Goal: Task Accomplishment & Management: Manage account settings

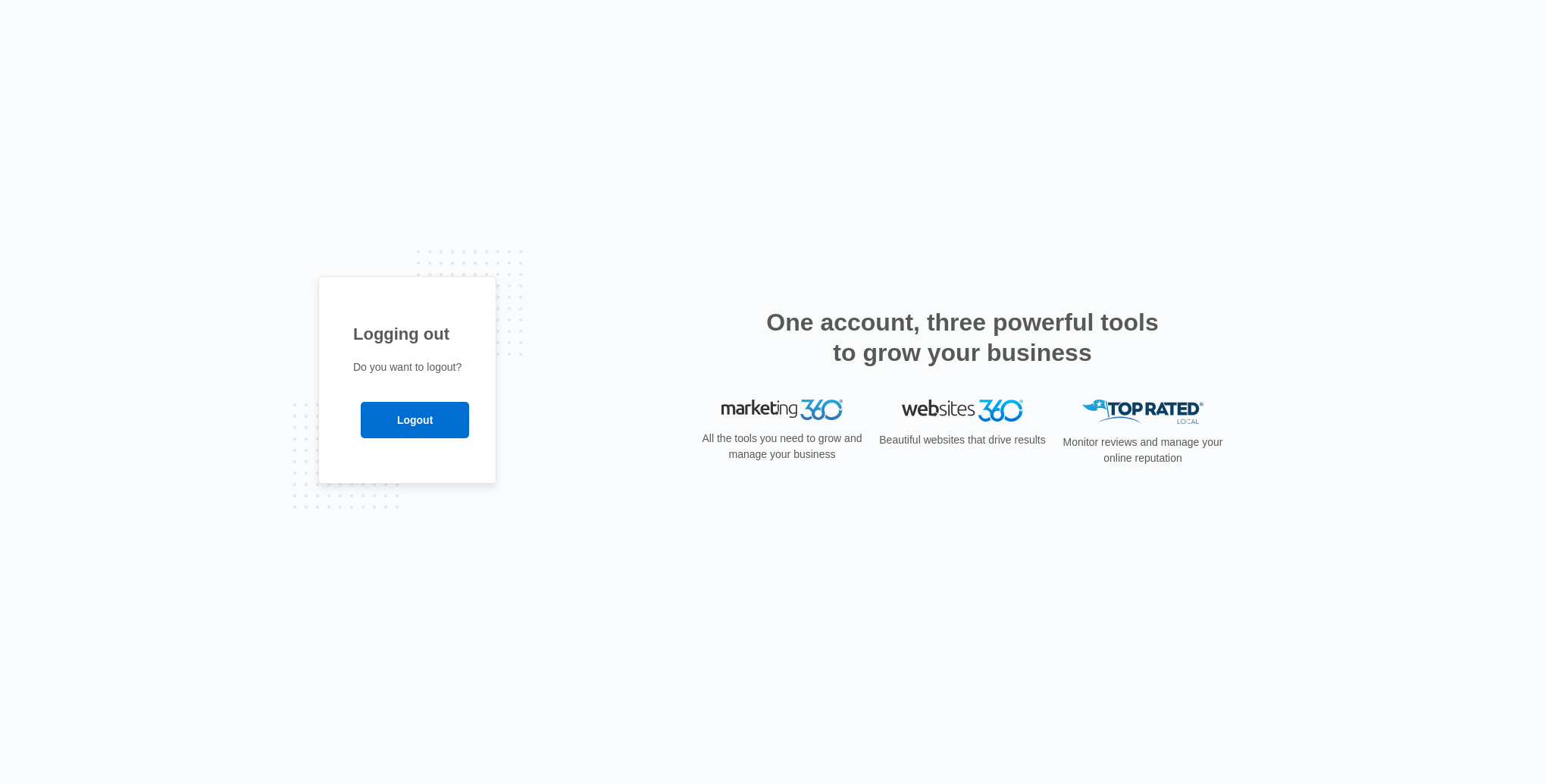
click at [447, 419] on input "Logout" at bounding box center [415, 419] width 109 height 36
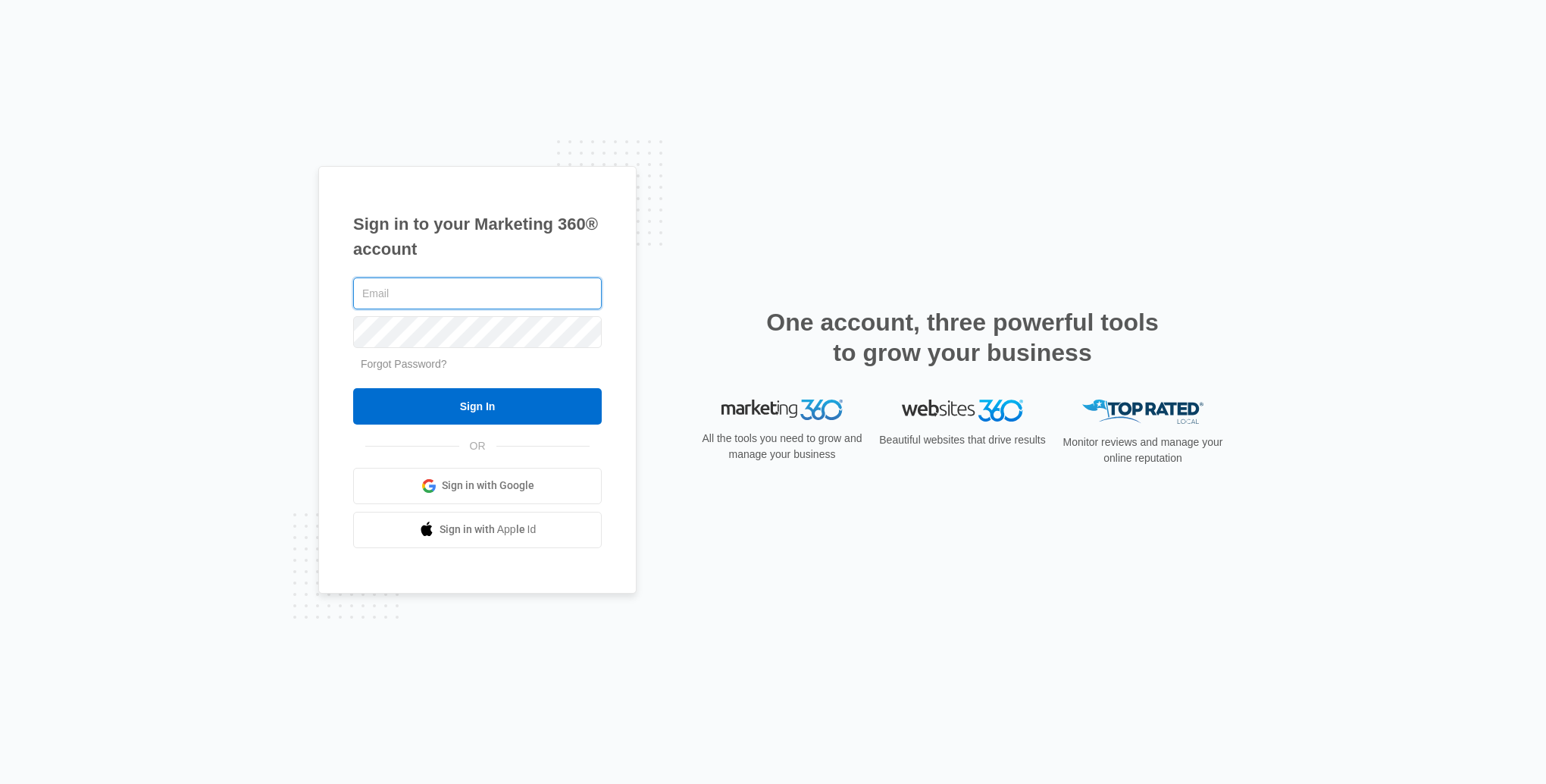
type input "ellyscottagecakery@gmail.com"
click at [447, 419] on input "Sign In" at bounding box center [477, 406] width 249 height 36
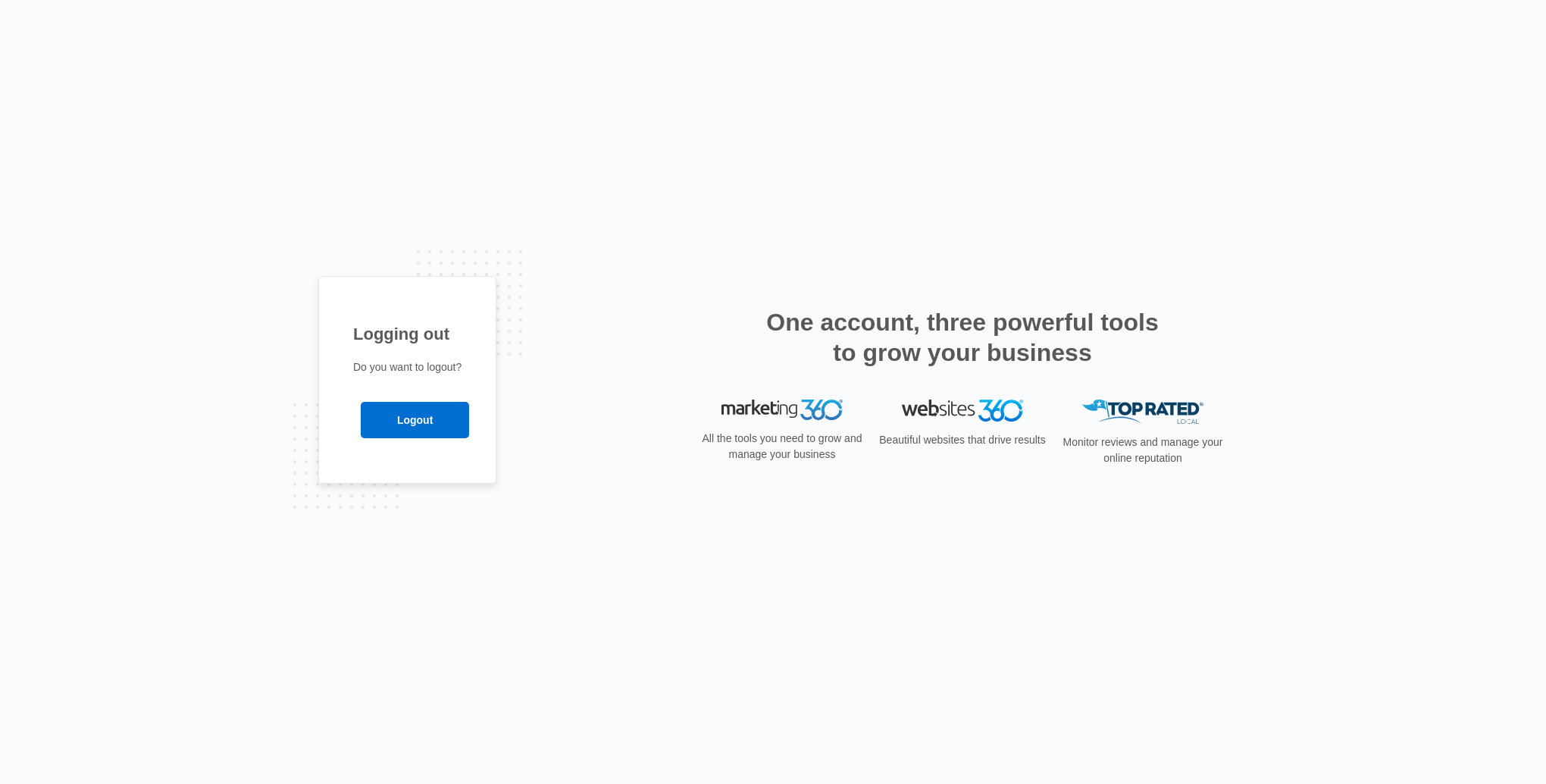
click at [384, 431] on input "Logout" at bounding box center [415, 419] width 109 height 36
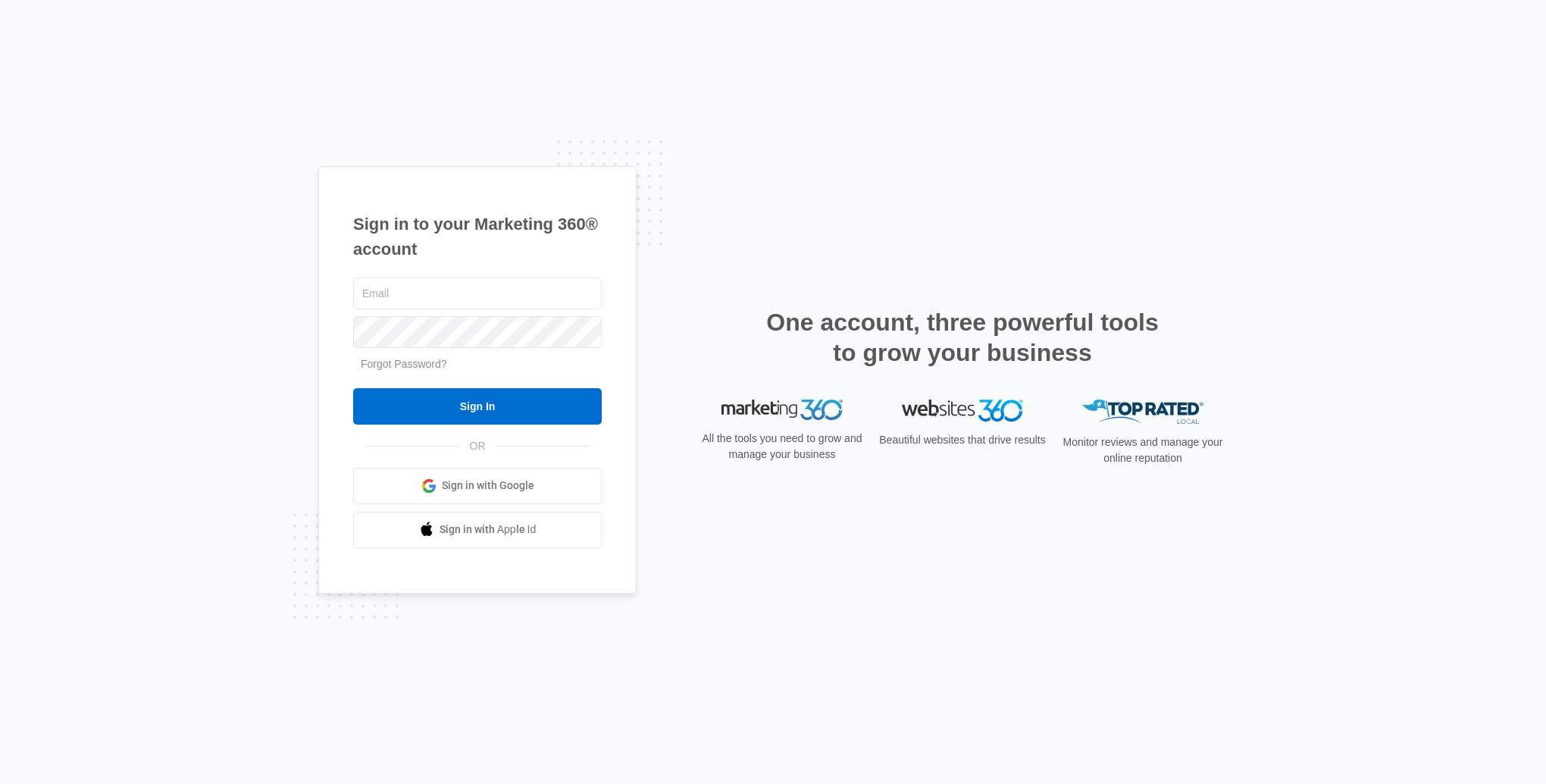
type input "[EMAIL_ADDRESS][DOMAIN_NAME]"
click at [406, 416] on input "Sign In" at bounding box center [477, 406] width 249 height 36
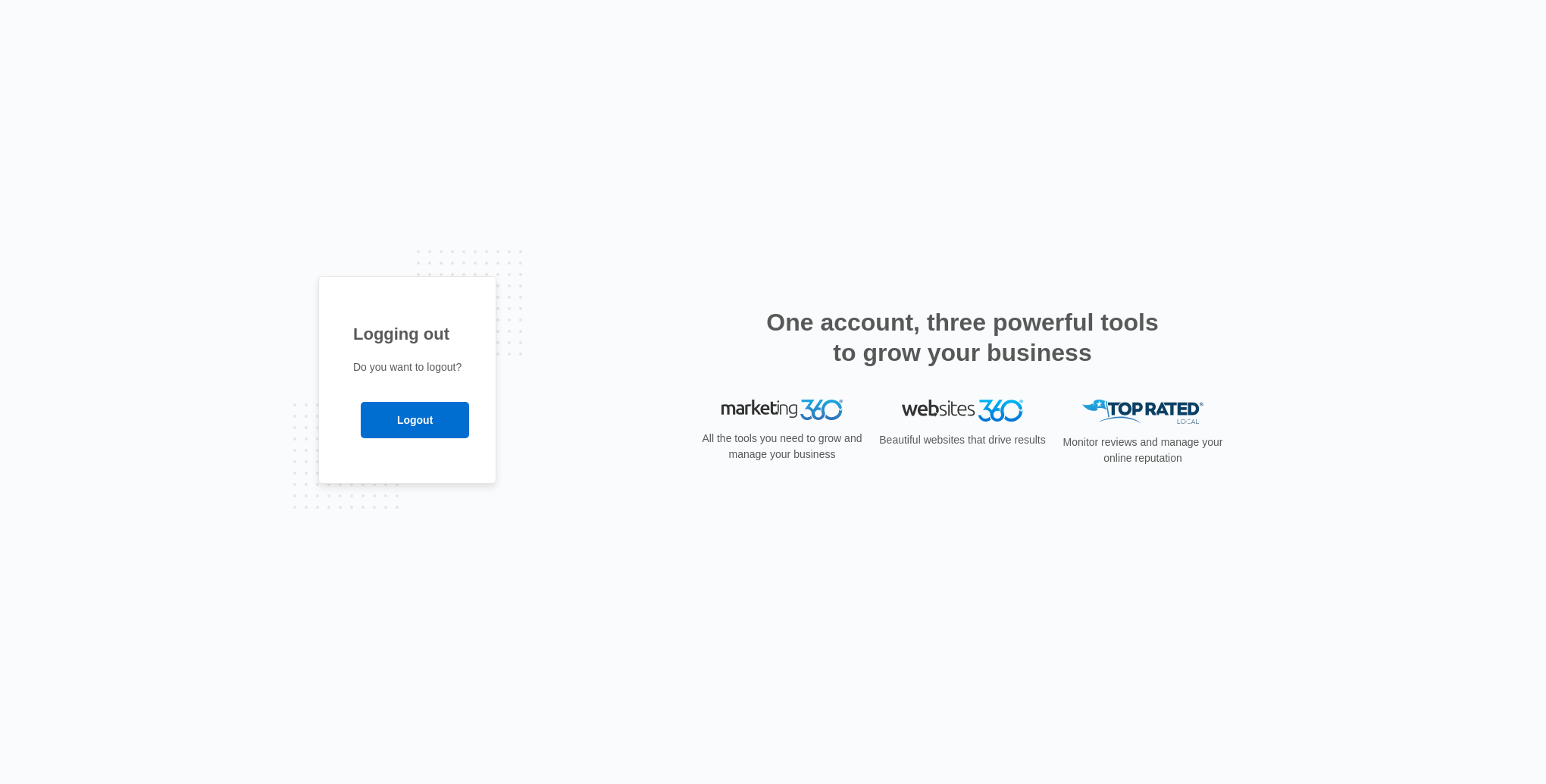
click at [406, 421] on input "Logout" at bounding box center [415, 419] width 109 height 36
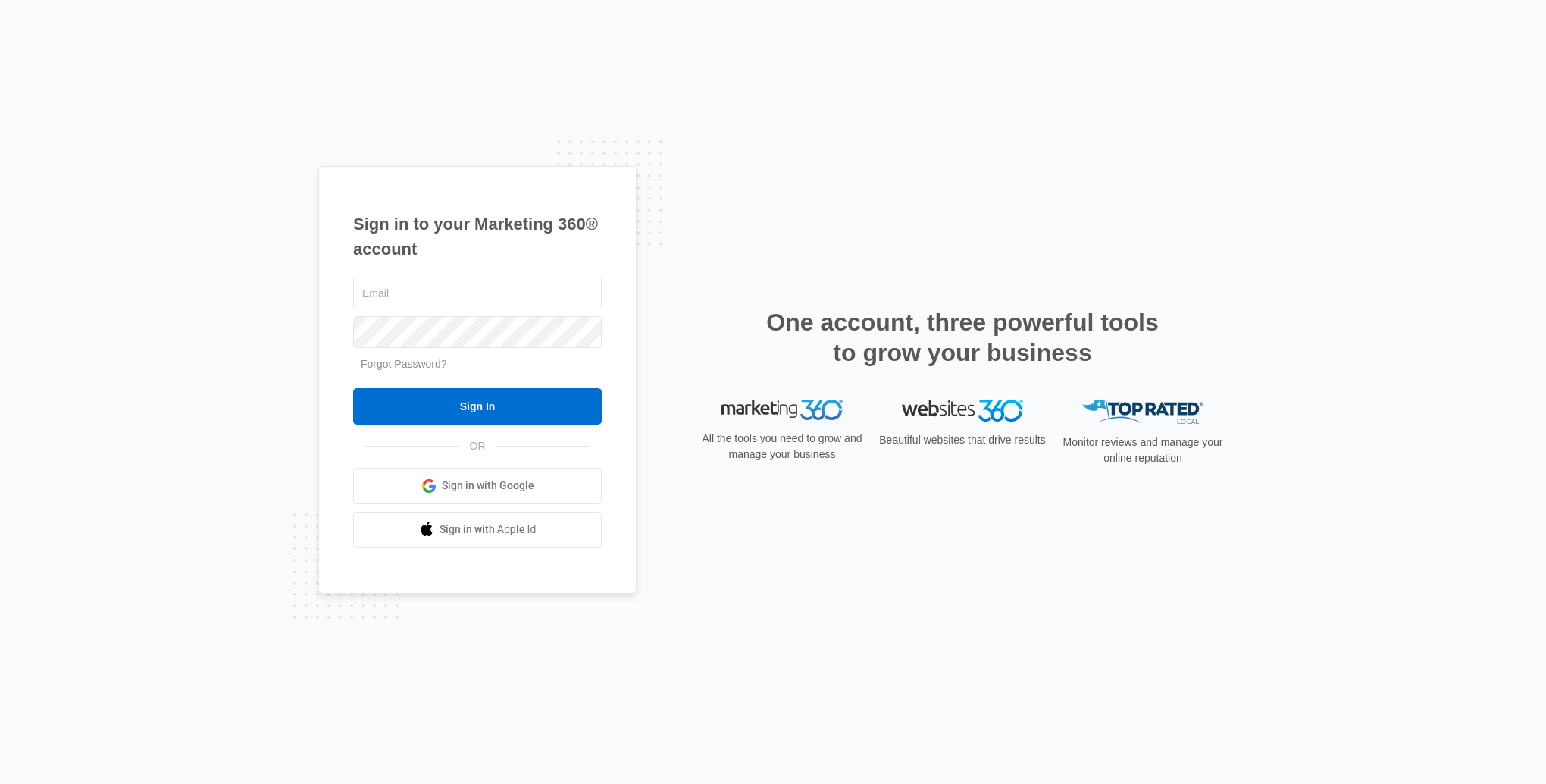
type input "[EMAIL_ADDRESS][DOMAIN_NAME]"
click at [426, 389] on input "Sign In" at bounding box center [477, 406] width 249 height 36
